Goal: Transaction & Acquisition: Purchase product/service

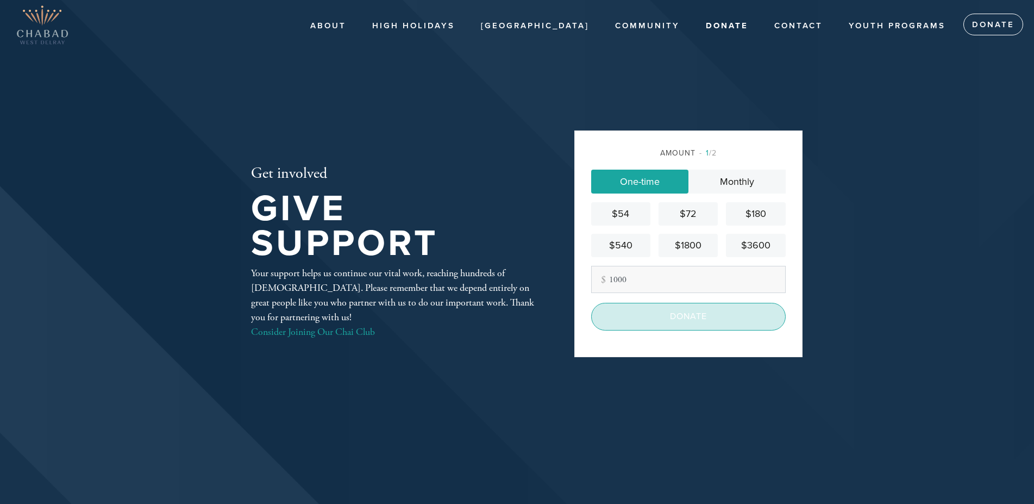
type input "1000"
click at [677, 324] on input "Donate" at bounding box center [688, 316] width 195 height 27
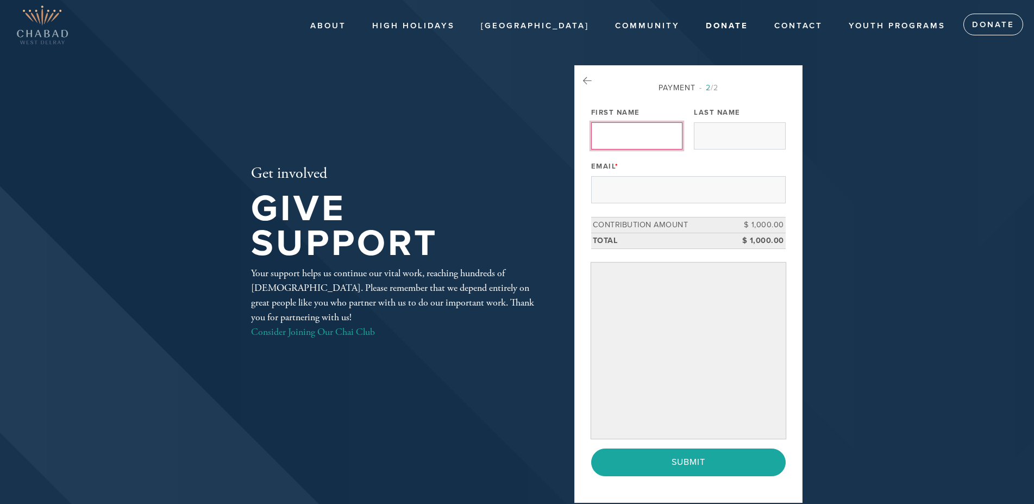
click at [645, 130] on input "First Name" at bounding box center [636, 135] width 91 height 27
type input "Scott"
type input "Eisenberg"
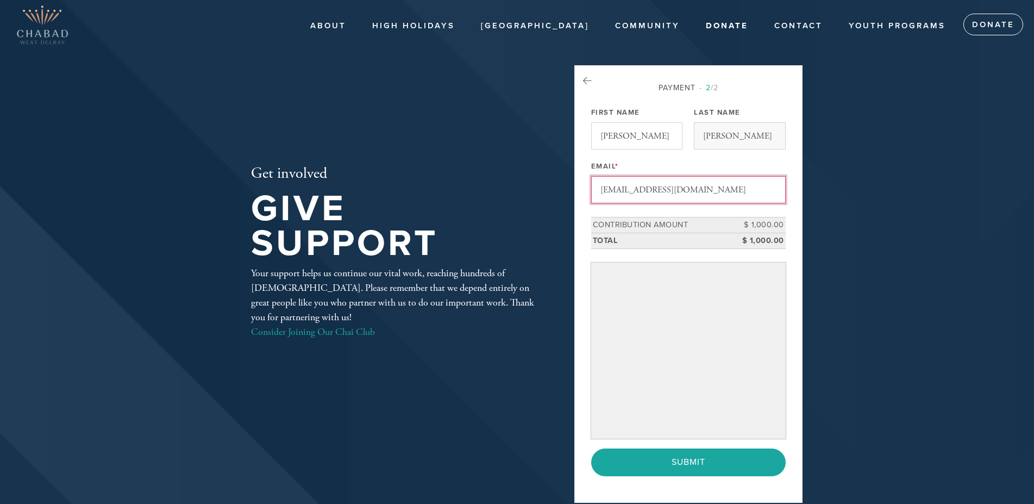
type input "scottmeisenberg@gmail.com"
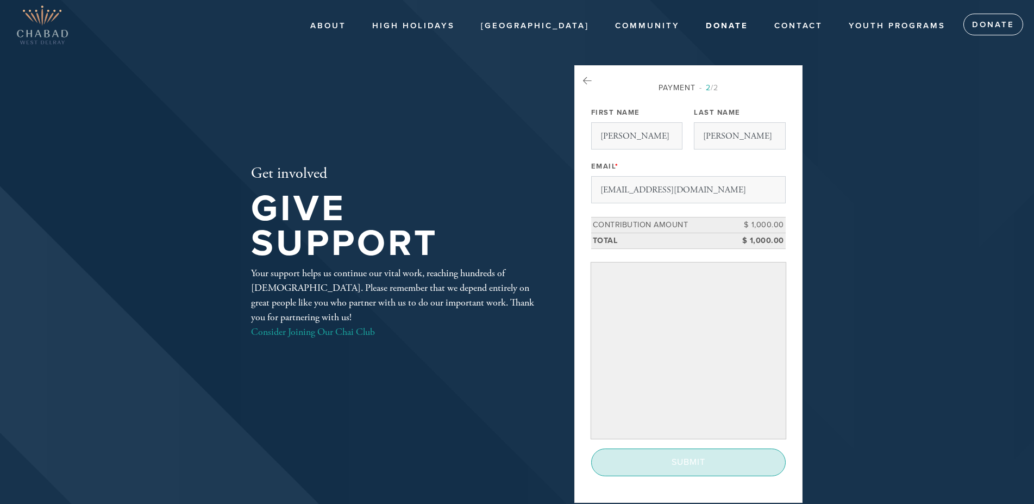
click at [664, 463] on input "Submit" at bounding box center [688, 461] width 195 height 27
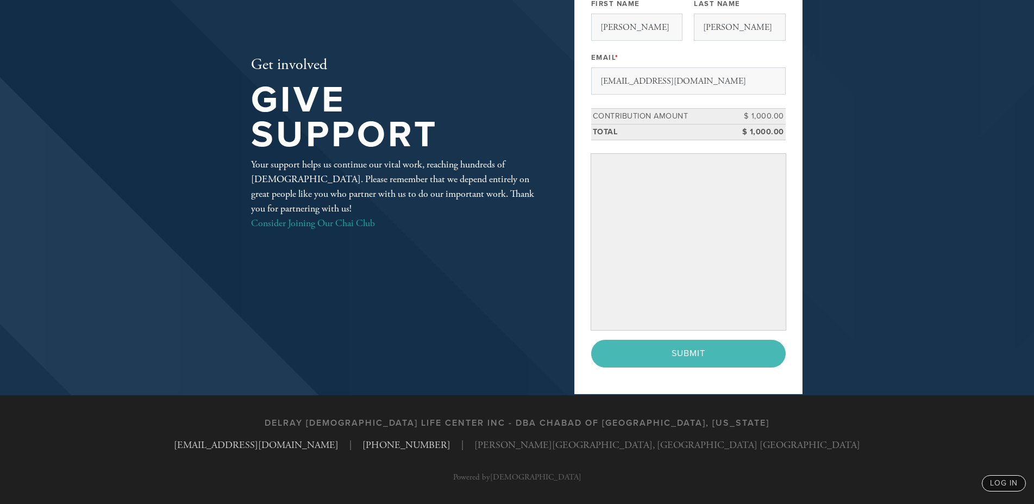
scroll to position [53, 0]
